Goal: Information Seeking & Learning: Learn about a topic

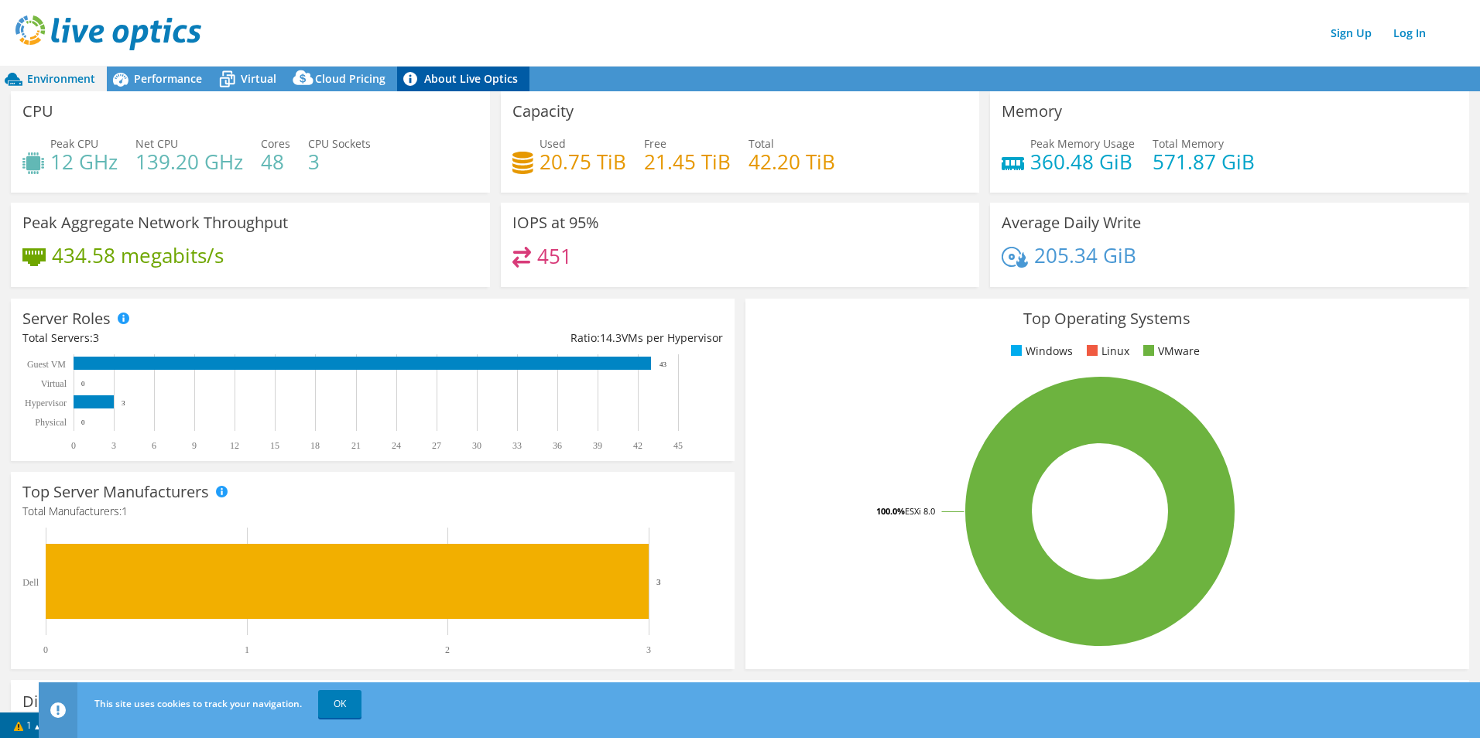
click at [463, 83] on link "About Live Optics" at bounding box center [463, 79] width 132 height 25
click at [169, 84] on span "Performance" at bounding box center [168, 78] width 68 height 15
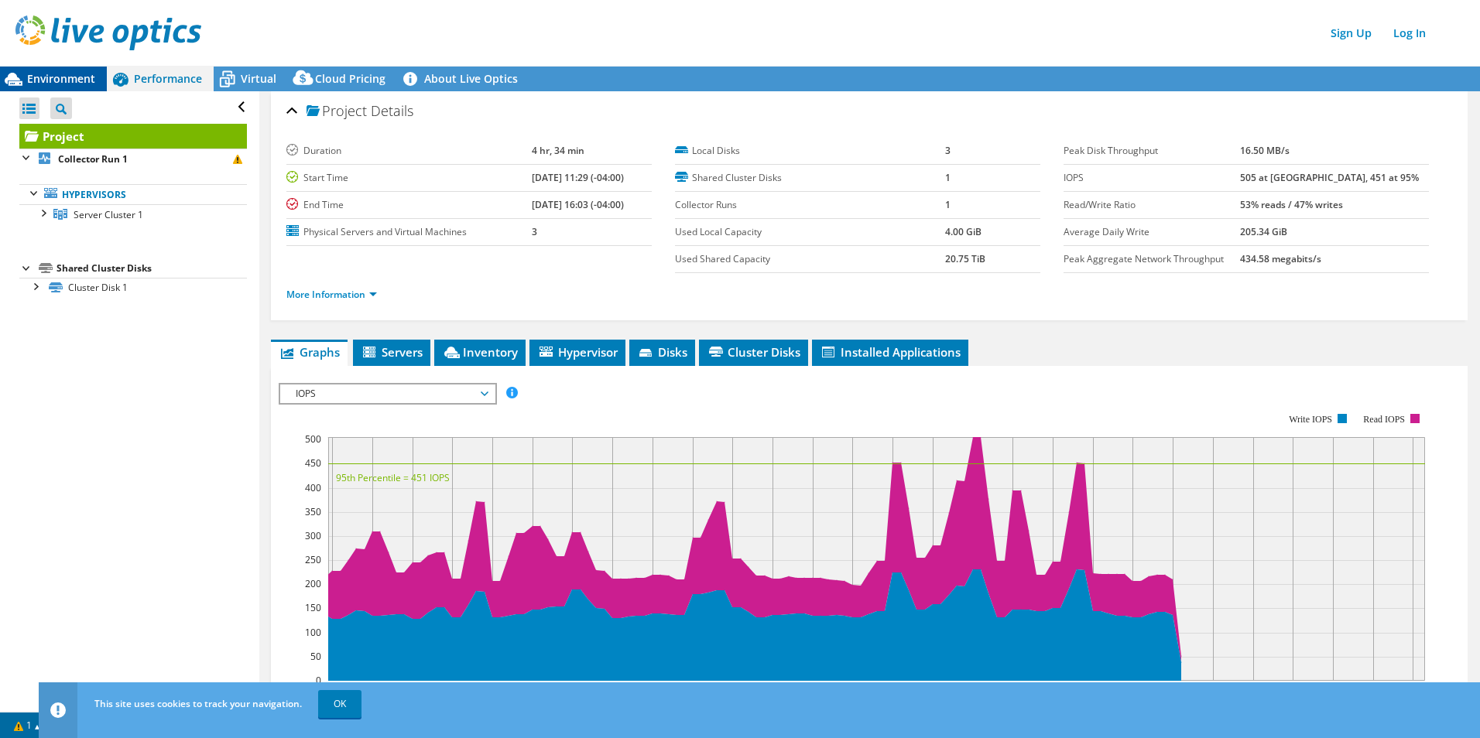
click at [75, 81] on span "Environment" at bounding box center [61, 78] width 68 height 15
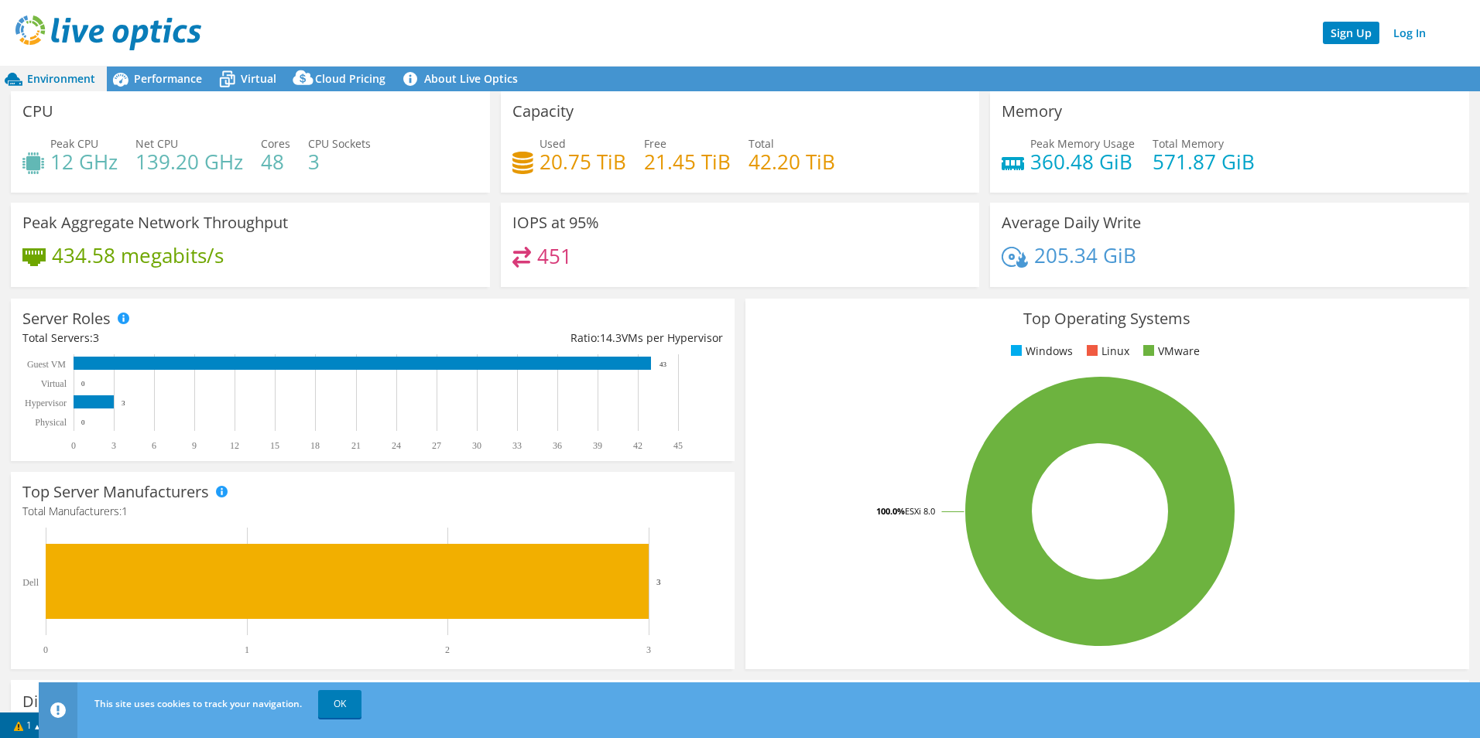
click at [1340, 33] on link "Sign Up" at bounding box center [1351, 33] width 56 height 22
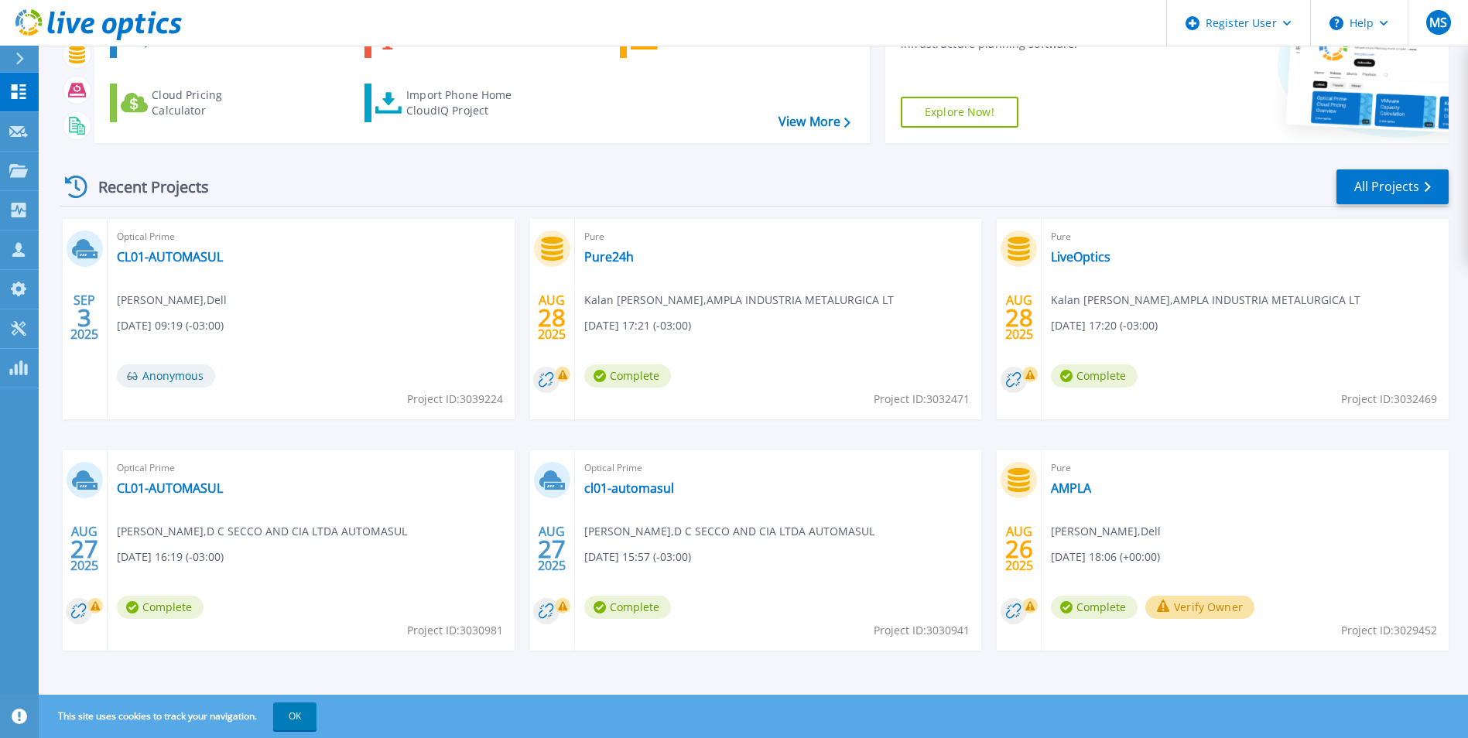
scroll to position [119, 0]
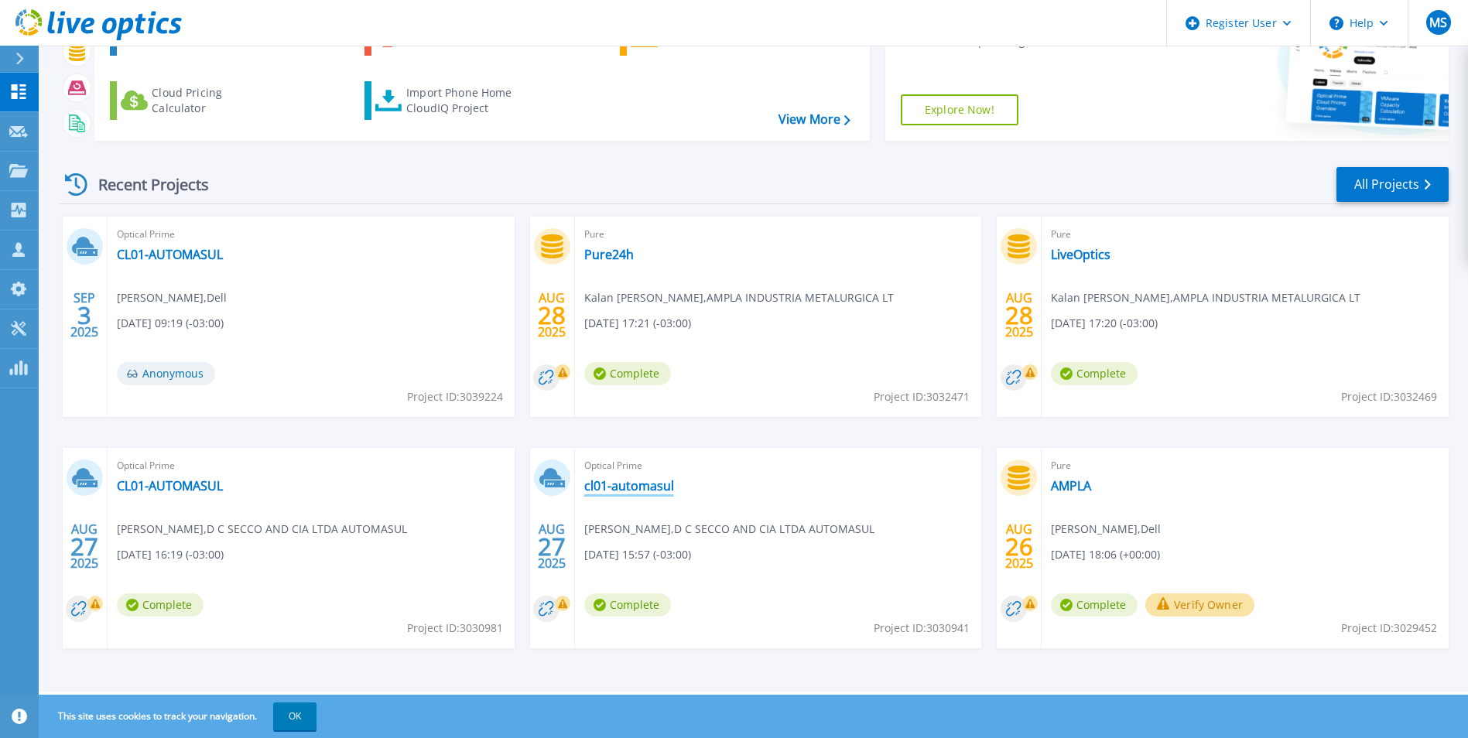
click at [634, 488] on link "cl01-automasul" at bounding box center [629, 485] width 90 height 15
